Goal: Information Seeking & Learning: Check status

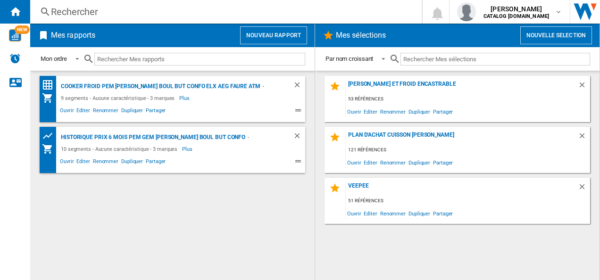
click at [155, 8] on div "Rechercher" at bounding box center [224, 11] width 346 height 13
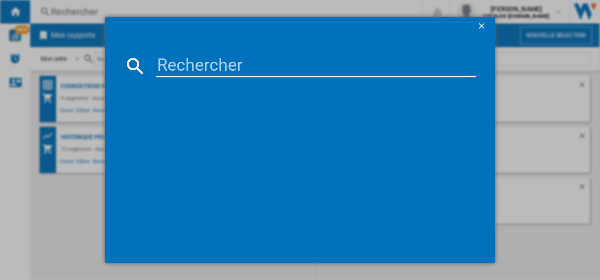
click at [223, 63] on input at bounding box center [316, 66] width 320 height 23
click at [223, 65] on input at bounding box center [316, 66] width 320 height 23
paste input "KIB60420CK"
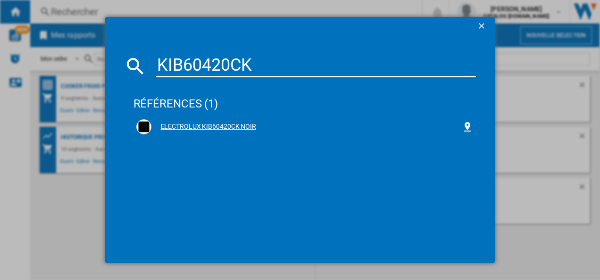
type input "KIB60420CK"
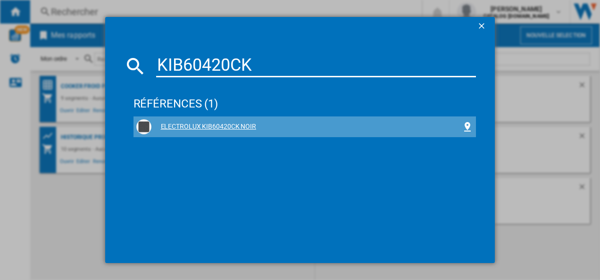
click at [220, 125] on div "ELECTROLUX KIB60420CK NOIR" at bounding box center [306, 126] width 311 height 9
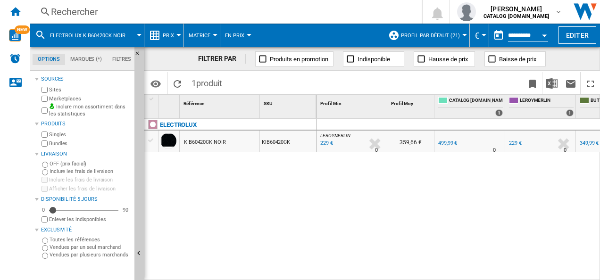
click at [244, 8] on div "Rechercher" at bounding box center [224, 11] width 346 height 13
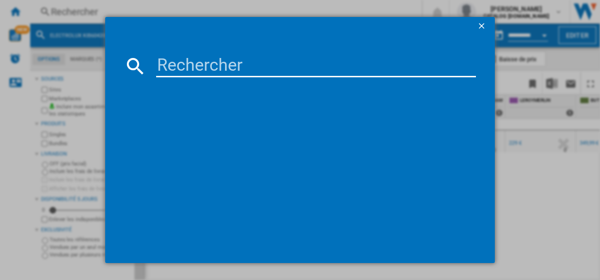
click at [250, 59] on input at bounding box center [316, 66] width 320 height 23
type input "KIB60420CK"
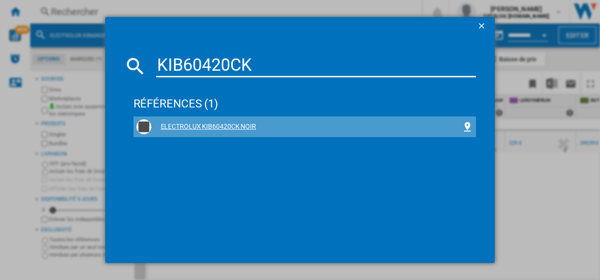
click at [202, 117] on div "ELECTROLUX KIB60420CK NOIR" at bounding box center [304, 126] width 343 height 21
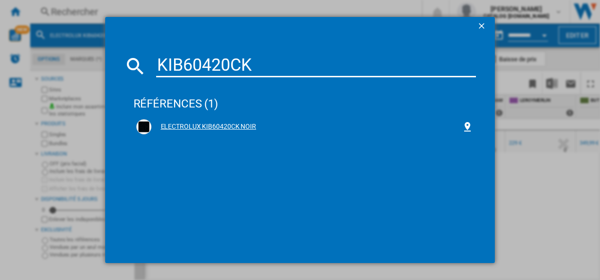
click at [217, 125] on div "ELECTROLUX KIB60420CK NOIR" at bounding box center [306, 126] width 311 height 9
click at [481, 25] on ng-md-icon "getI18NText('BUTTONS.CLOSE_DIALOG')" at bounding box center [482, 26] width 11 height 11
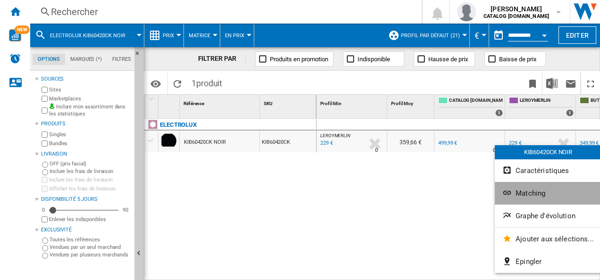
drag, startPoint x: 515, startPoint y: 142, endPoint x: 537, endPoint y: 195, distance: 57.1
click at [537, 195] on span "Matching" at bounding box center [530, 193] width 30 height 8
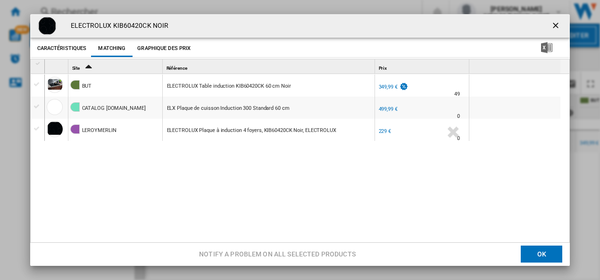
click at [155, 48] on button "Graphique des prix" at bounding box center [164, 48] width 58 height 17
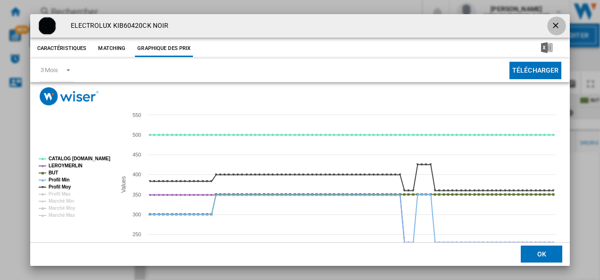
click at [553, 25] on ng-md-icon "getI18NText('BUTTONS.CLOSE_DIALOG')" at bounding box center [556, 26] width 11 height 11
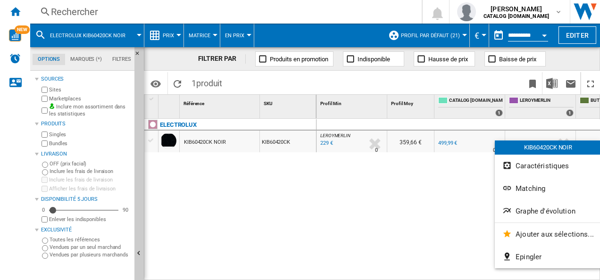
drag, startPoint x: 525, startPoint y: 138, endPoint x: 273, endPoint y: 199, distance: 260.1
click at [244, 209] on div at bounding box center [300, 140] width 600 height 280
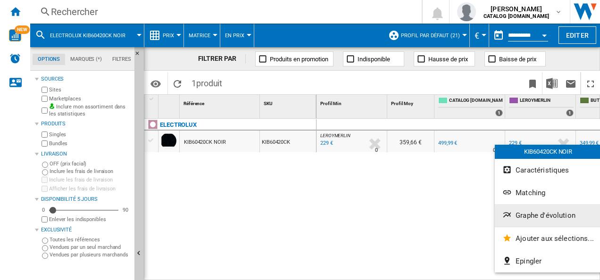
click at [547, 213] on span "Graphe d'évolution" at bounding box center [545, 215] width 60 height 8
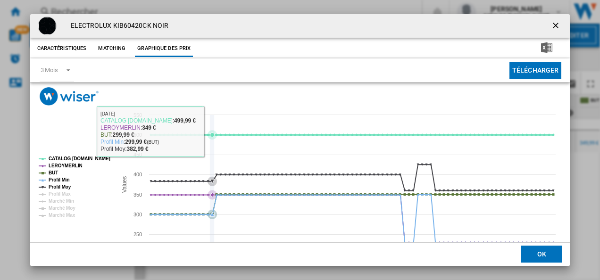
click at [210, 130] on icon "Product popup" at bounding box center [211, 134] width 9 height 9
click at [210, 132] on icon "Product popup" at bounding box center [211, 134] width 9 height 9
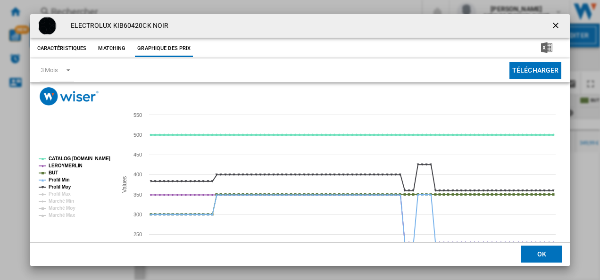
click at [97, 157] on tspan "CATALOG [DOMAIN_NAME]" at bounding box center [80, 158] width 62 height 5
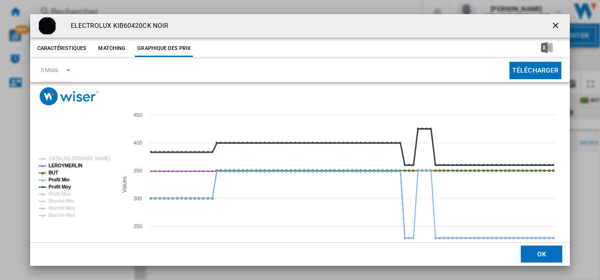
click at [64, 185] on tspan "Profil Moy" at bounding box center [60, 186] width 23 height 5
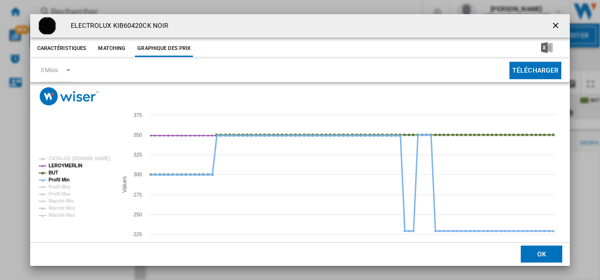
click at [68, 177] on tspan "Profil Min" at bounding box center [59, 179] width 21 height 5
